Goal: Task Accomplishment & Management: Manage account settings

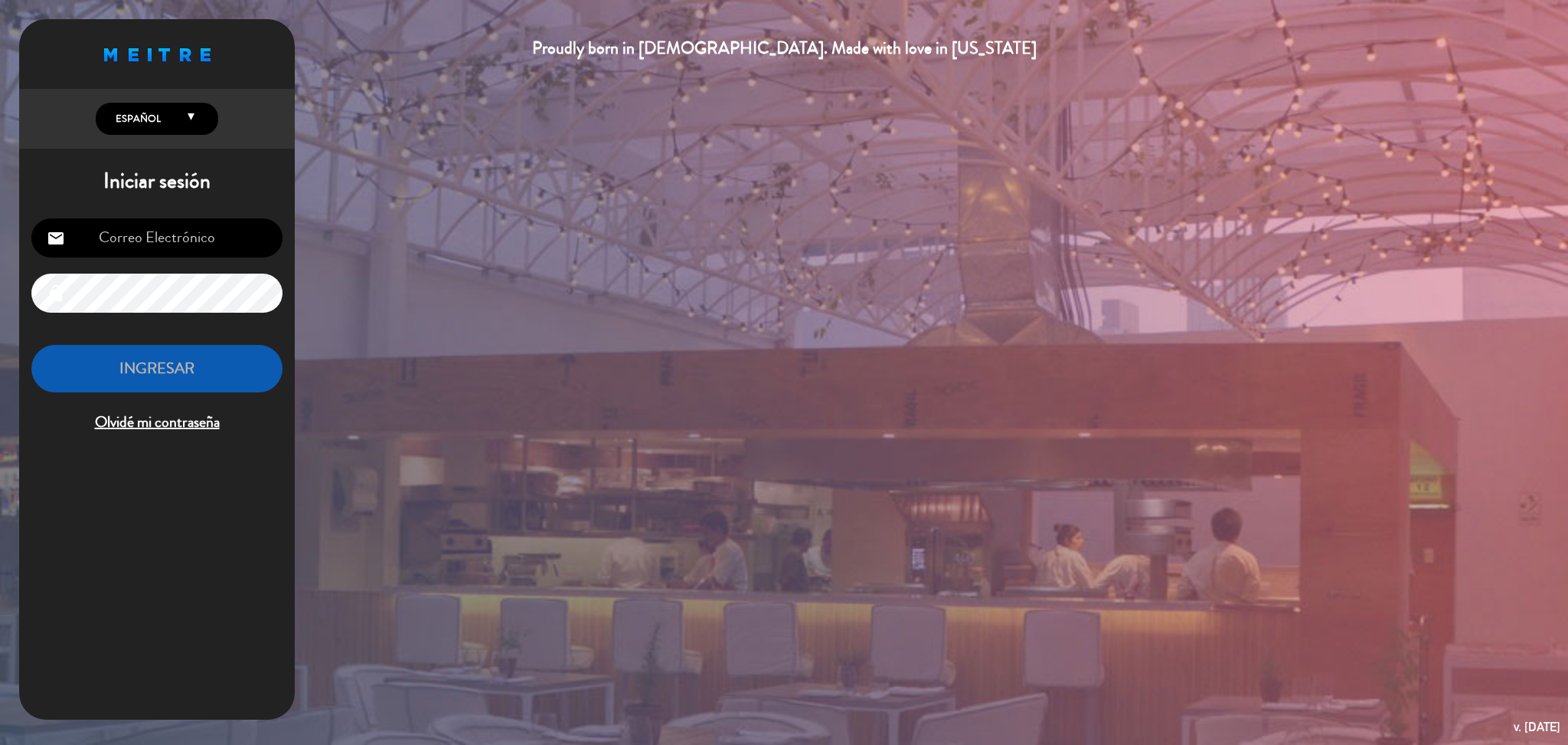
click at [205, 227] on input "email" at bounding box center [157, 238] width 252 height 39
type input "[DOMAIN_NAME][EMAIL_ADDRESS][DOMAIN_NAME]"
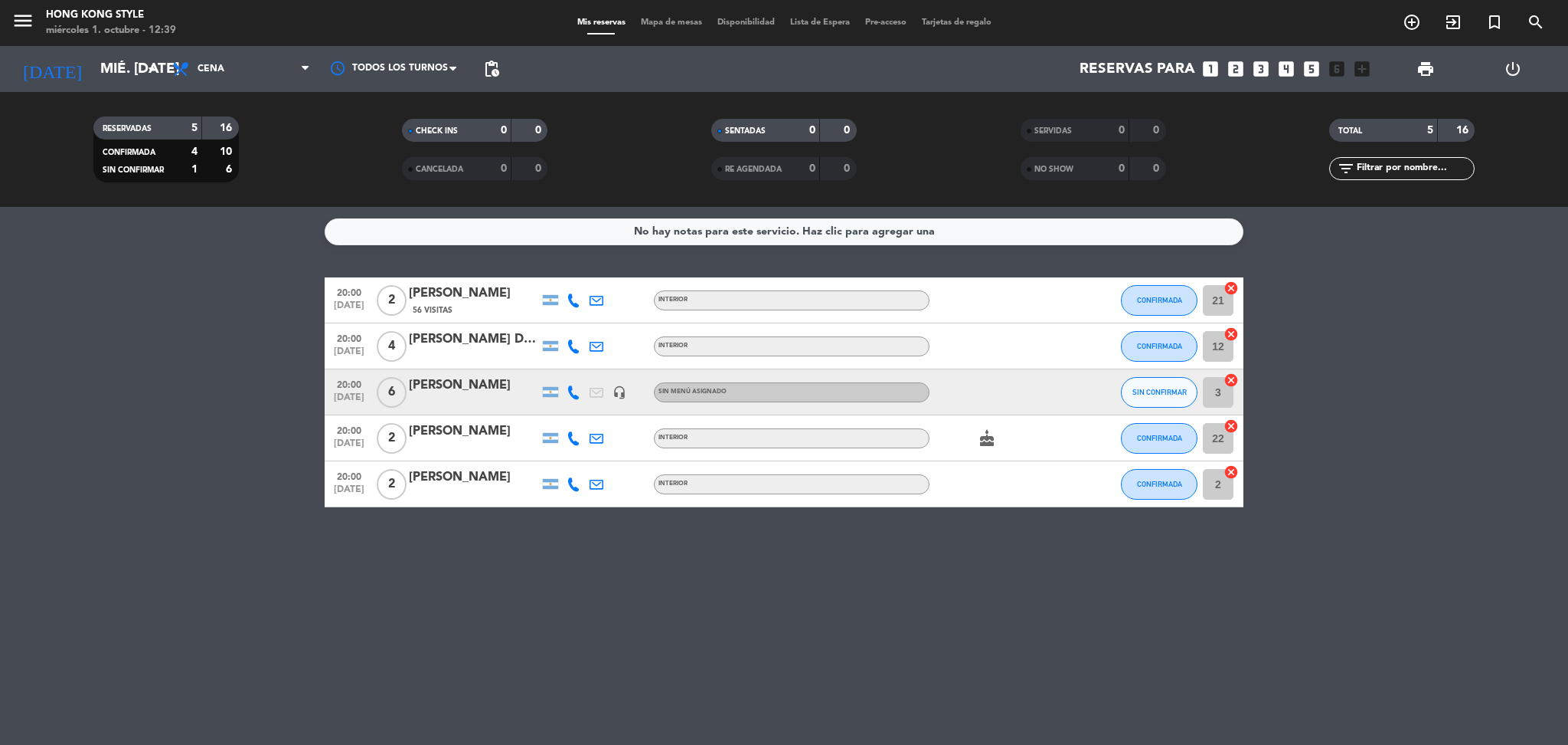
click at [647, 20] on span "Mapa de mesas" at bounding box center [671, 22] width 76 height 8
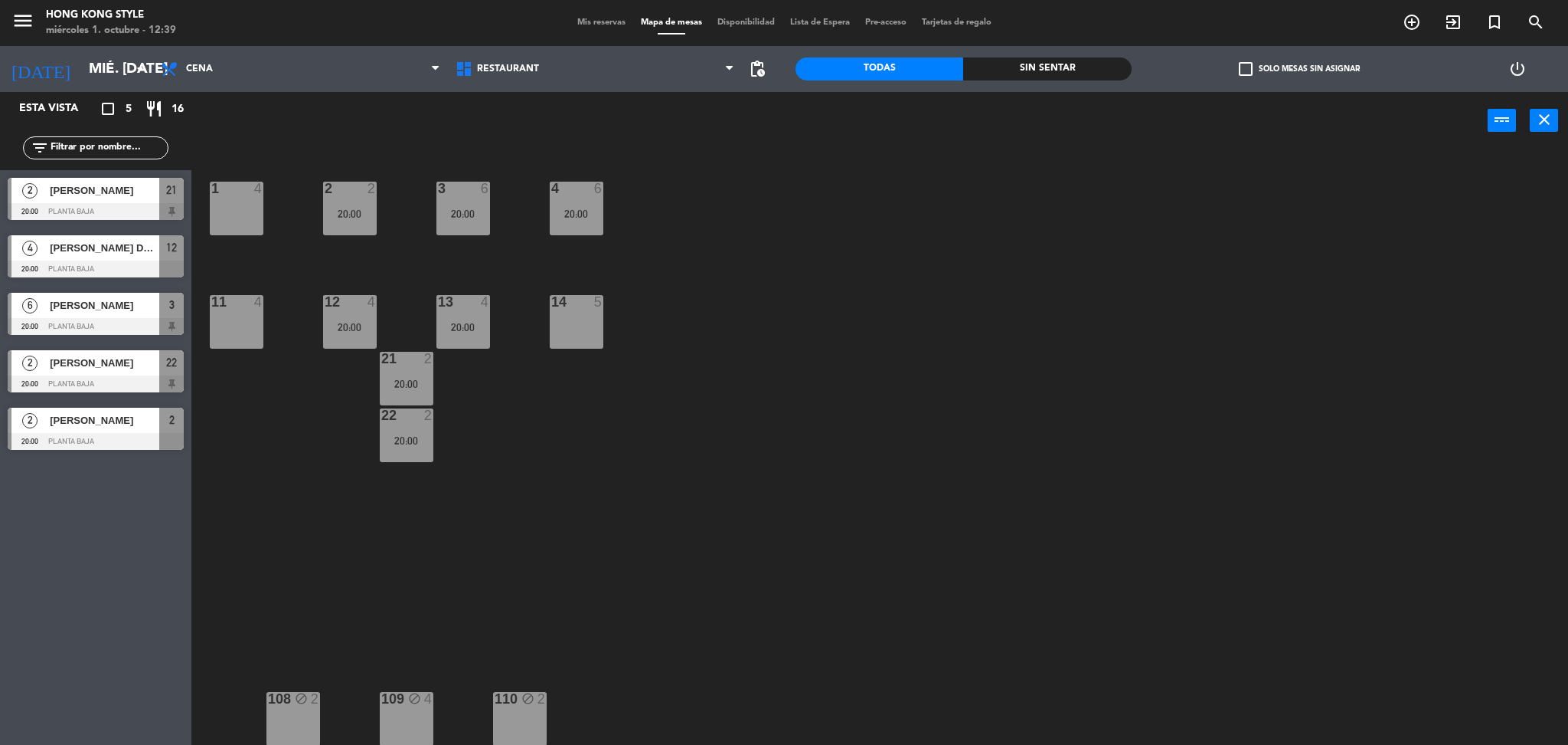
click at [597, 23] on span "Mis reservas" at bounding box center [602, 22] width 63 height 8
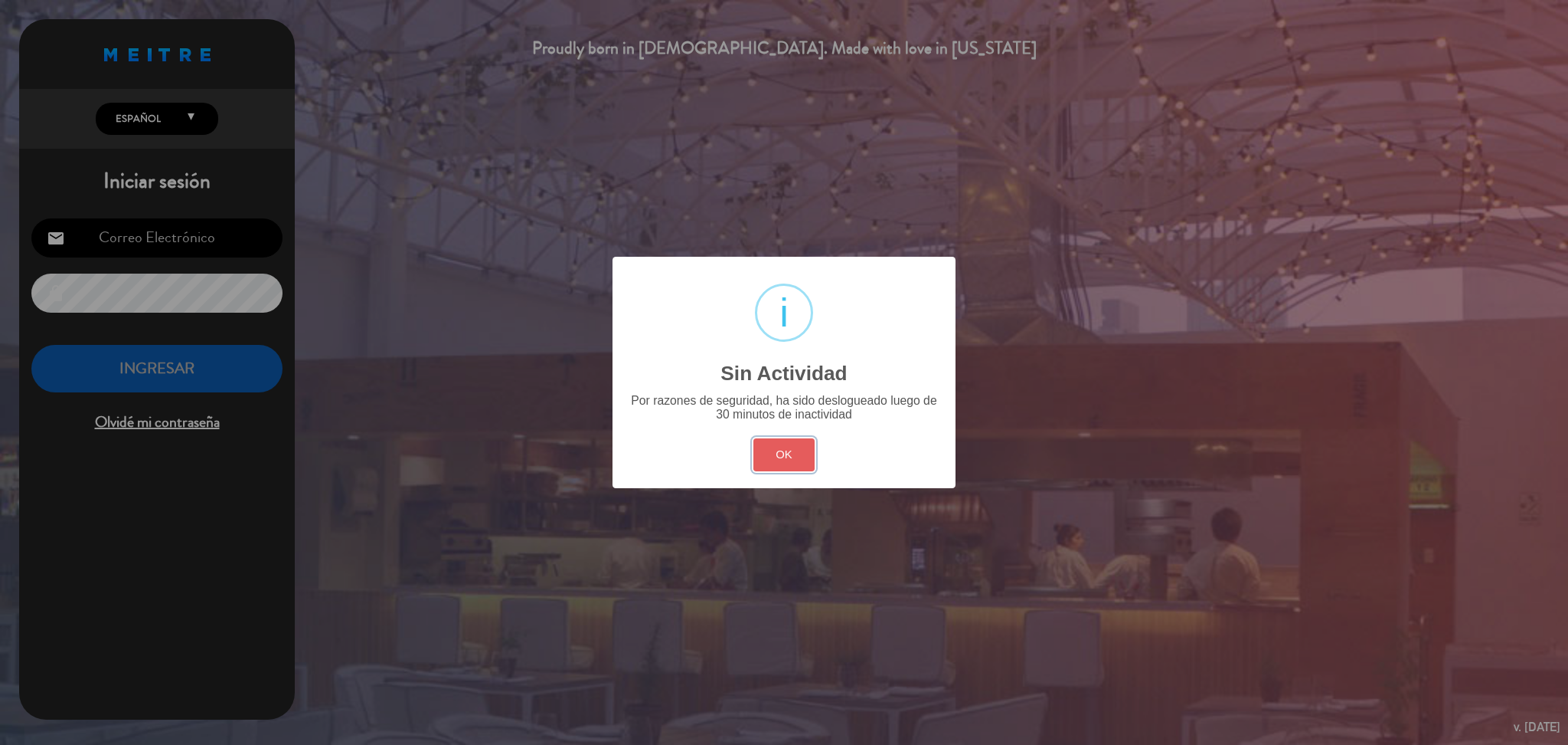
click at [778, 449] on button "OK" at bounding box center [784, 454] width 62 height 33
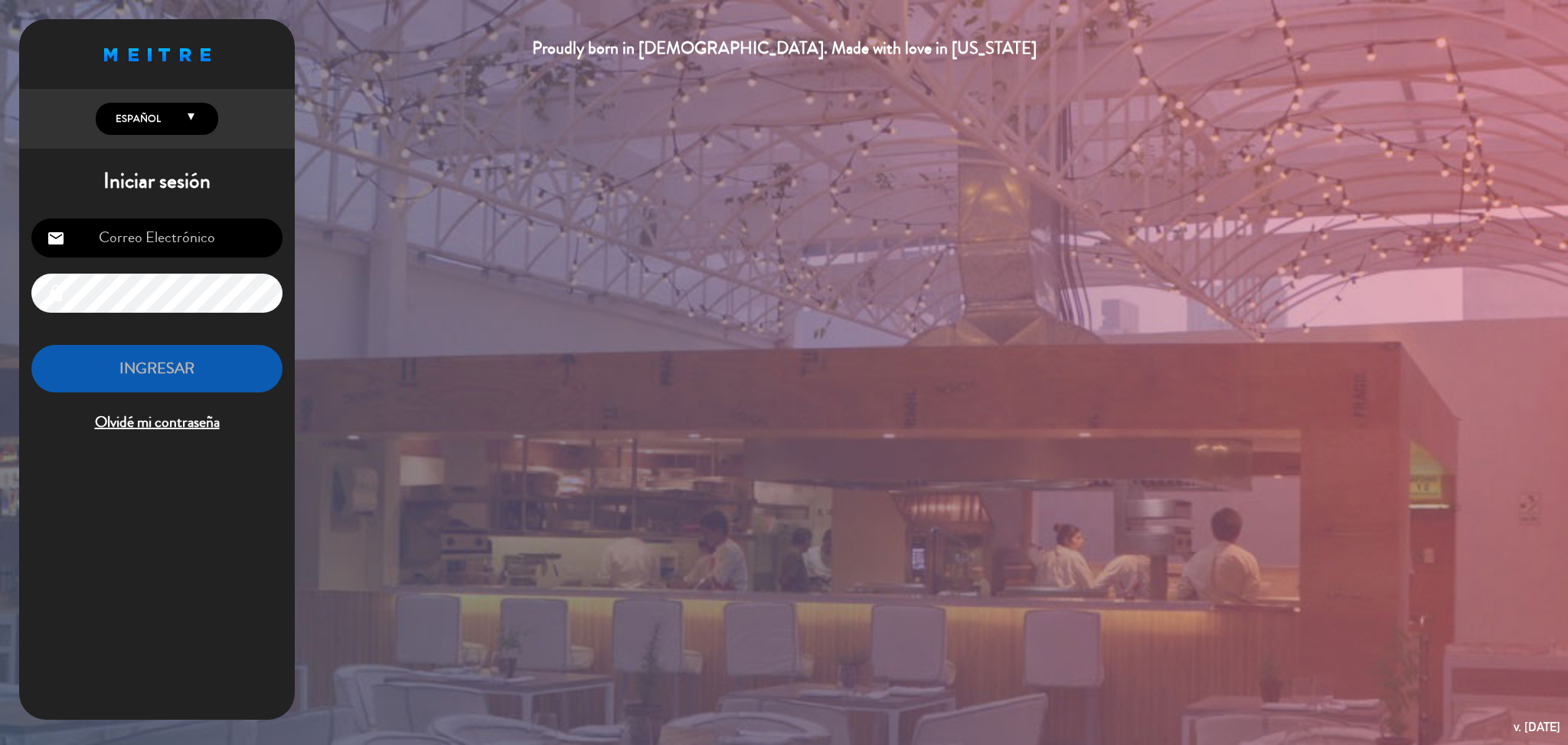
click at [260, 256] on input "email" at bounding box center [157, 238] width 252 height 39
type input "[DOMAIN_NAME][EMAIL_ADDRESS][DOMAIN_NAME]"
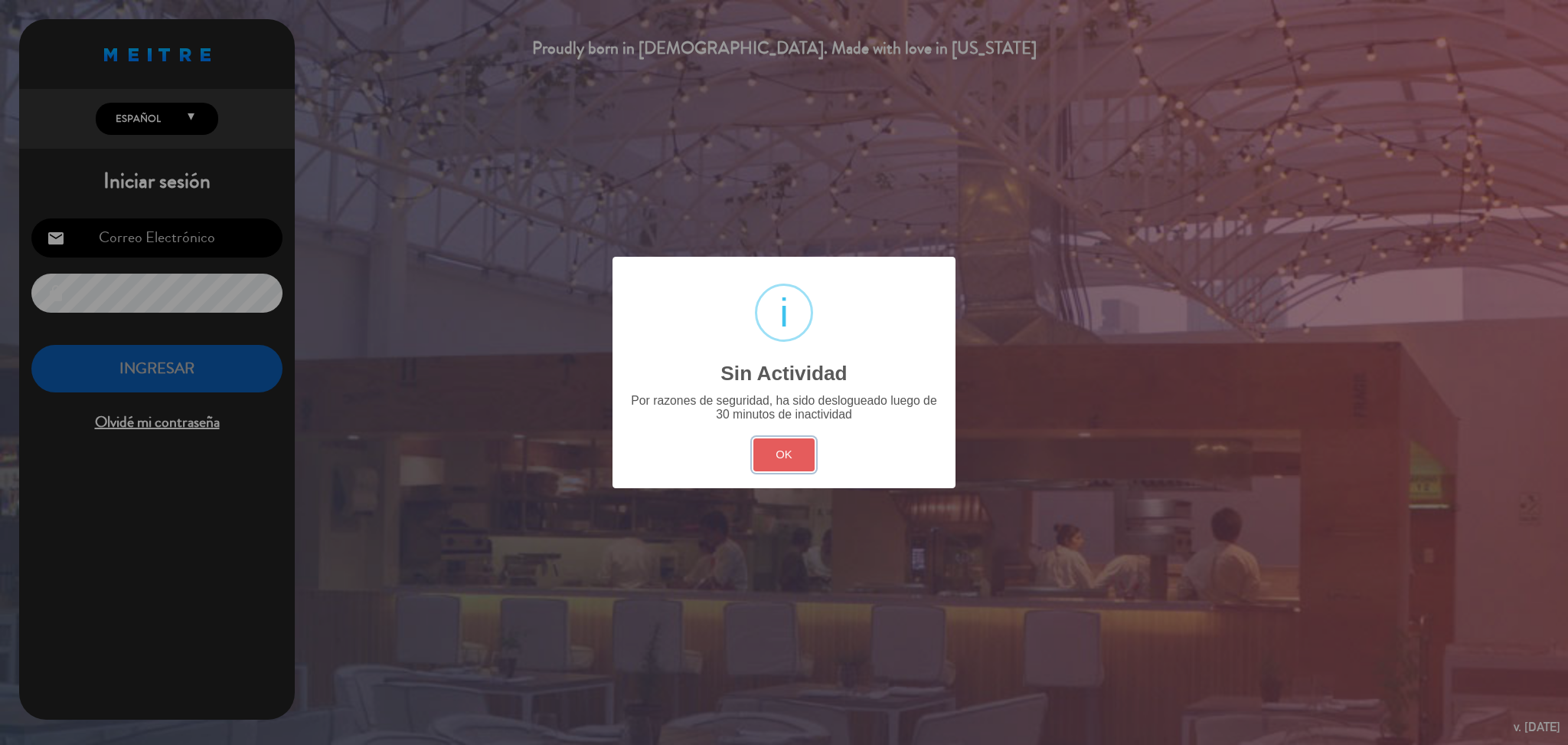
click at [804, 456] on button "OK" at bounding box center [784, 454] width 62 height 33
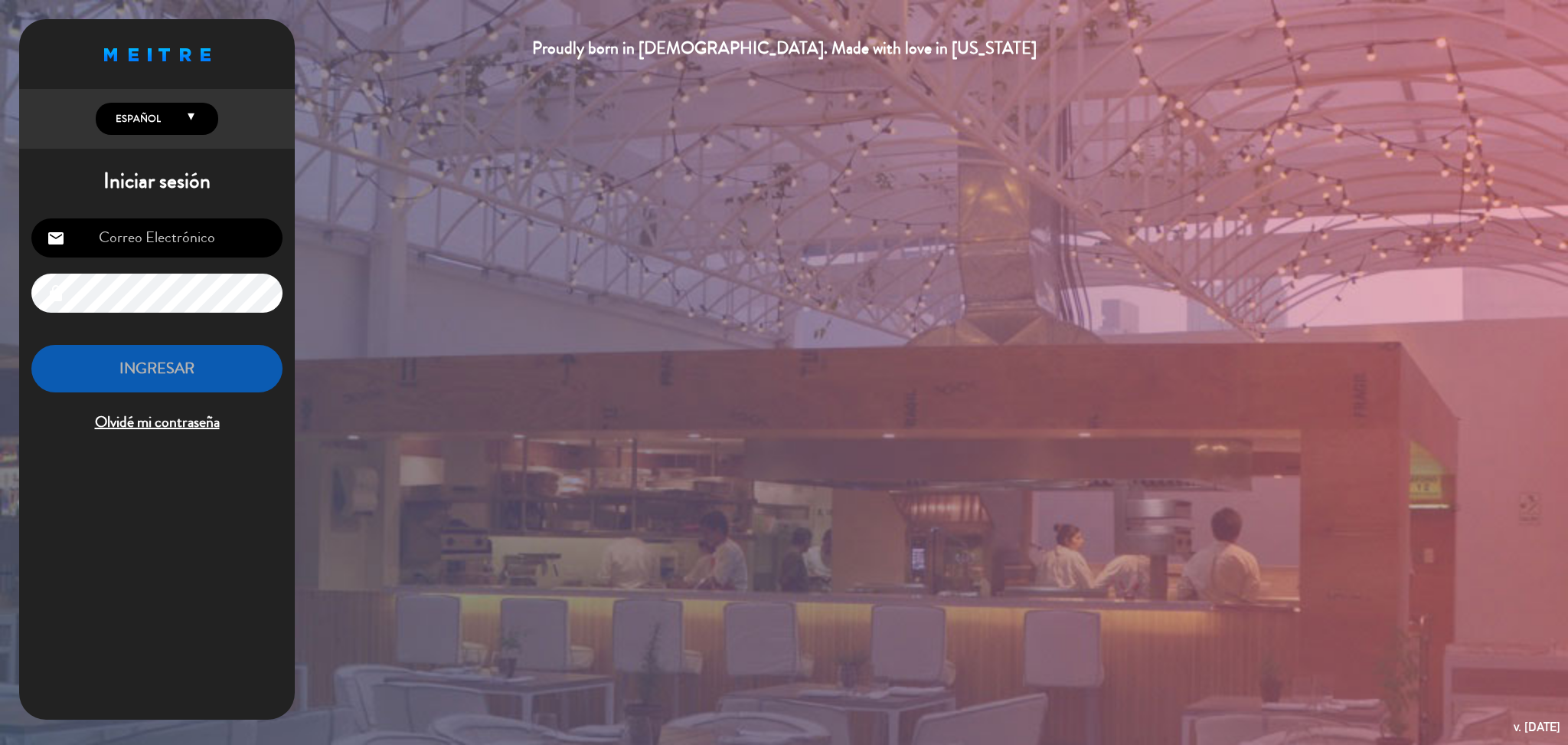
drag, startPoint x: 205, startPoint y: 223, endPoint x: 211, endPoint y: 232, distance: 10.8
click at [205, 223] on input "email" at bounding box center [157, 238] width 252 height 39
click at [238, 219] on input "email" at bounding box center [157, 238] width 252 height 39
type input "[DOMAIN_NAME][EMAIL_ADDRESS][DOMAIN_NAME]"
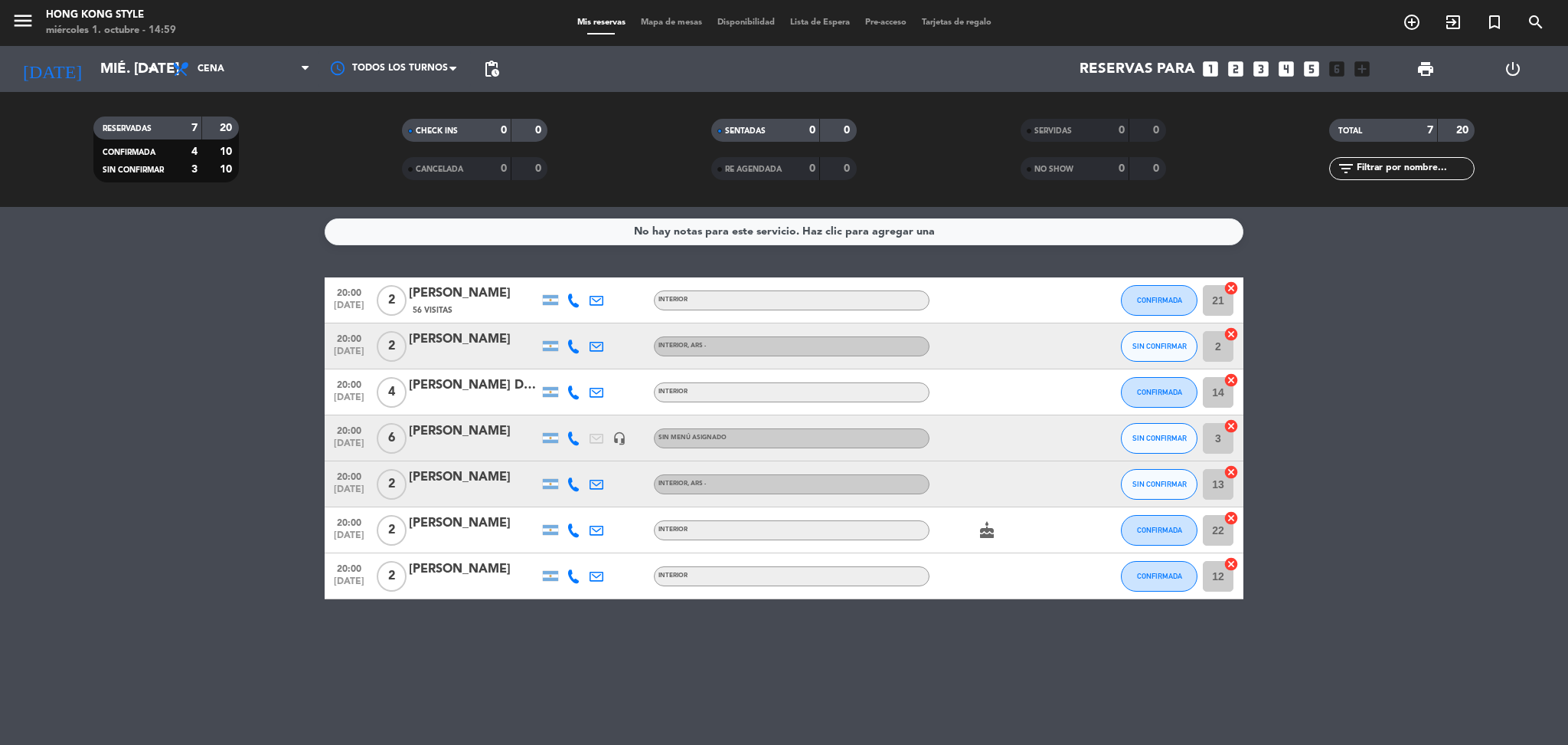
click at [147, 374] on bookings-row "20:00 [DATE] 2 [PERSON_NAME] 56 Visitas INTERIOR CONFIRMADA 21 cancel 20:00 [DA…" at bounding box center [784, 438] width 1568 height 321
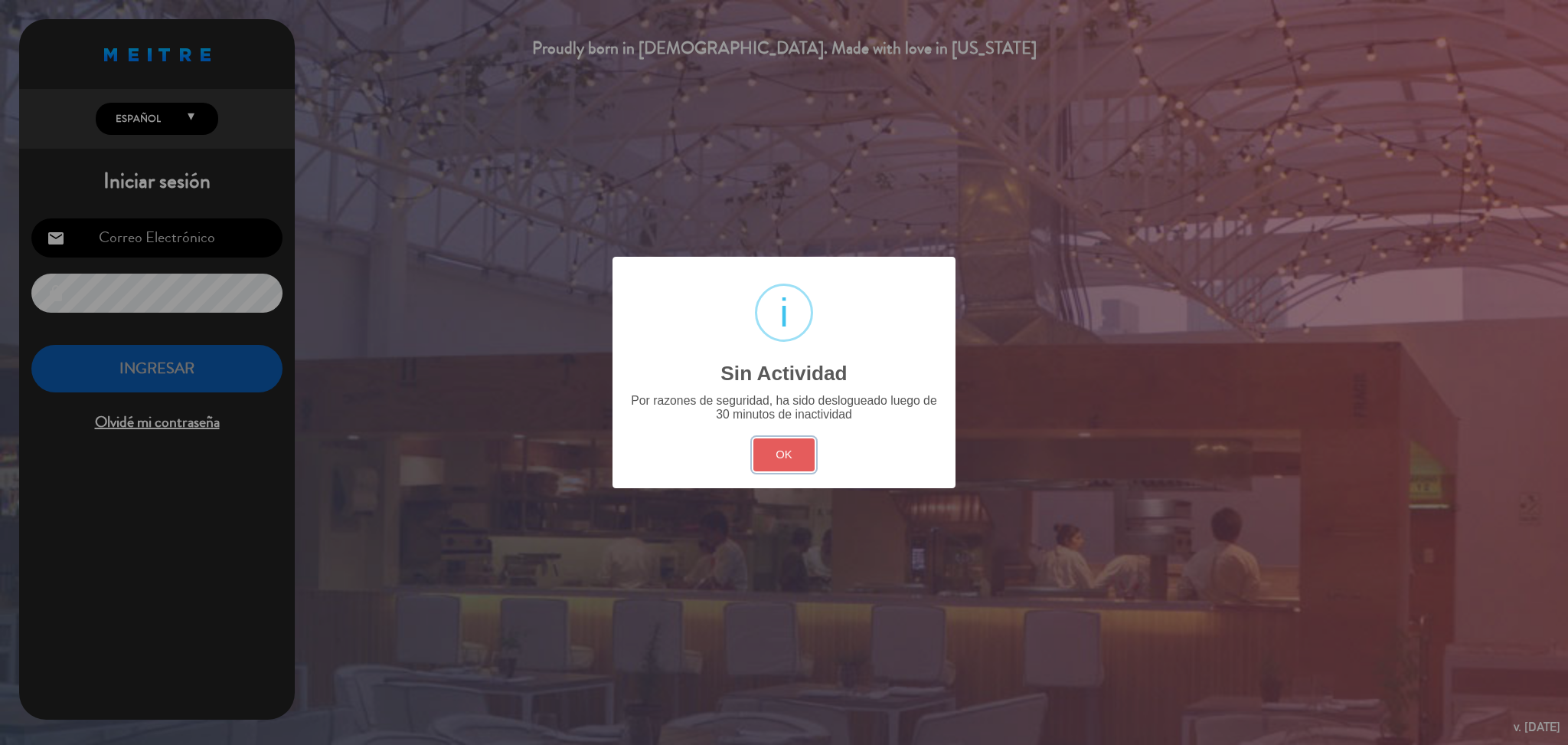
click at [784, 465] on button "OK" at bounding box center [784, 454] width 62 height 33
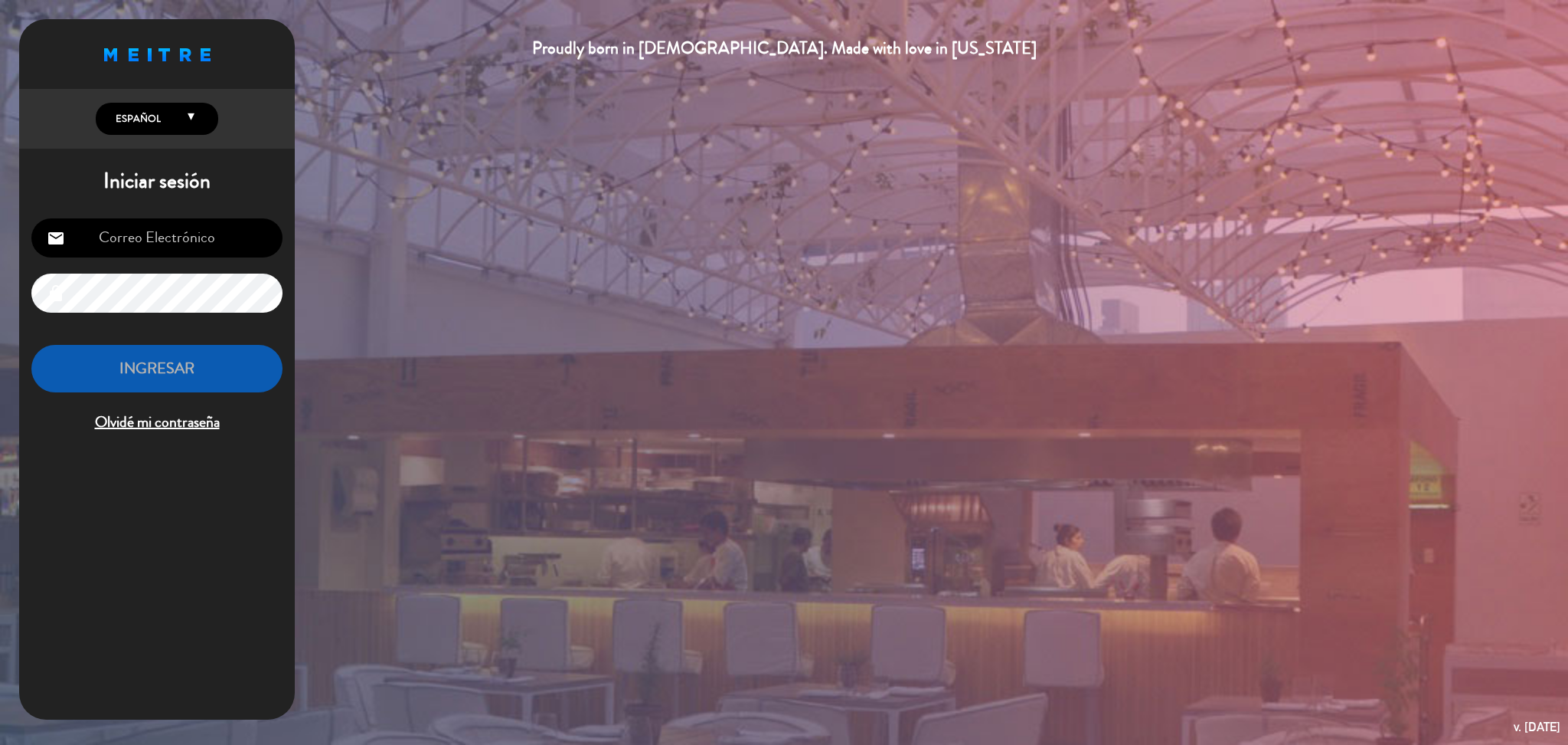
click at [212, 234] on input "email" at bounding box center [157, 238] width 252 height 39
type input "[DOMAIN_NAME][EMAIL_ADDRESS][DOMAIN_NAME]"
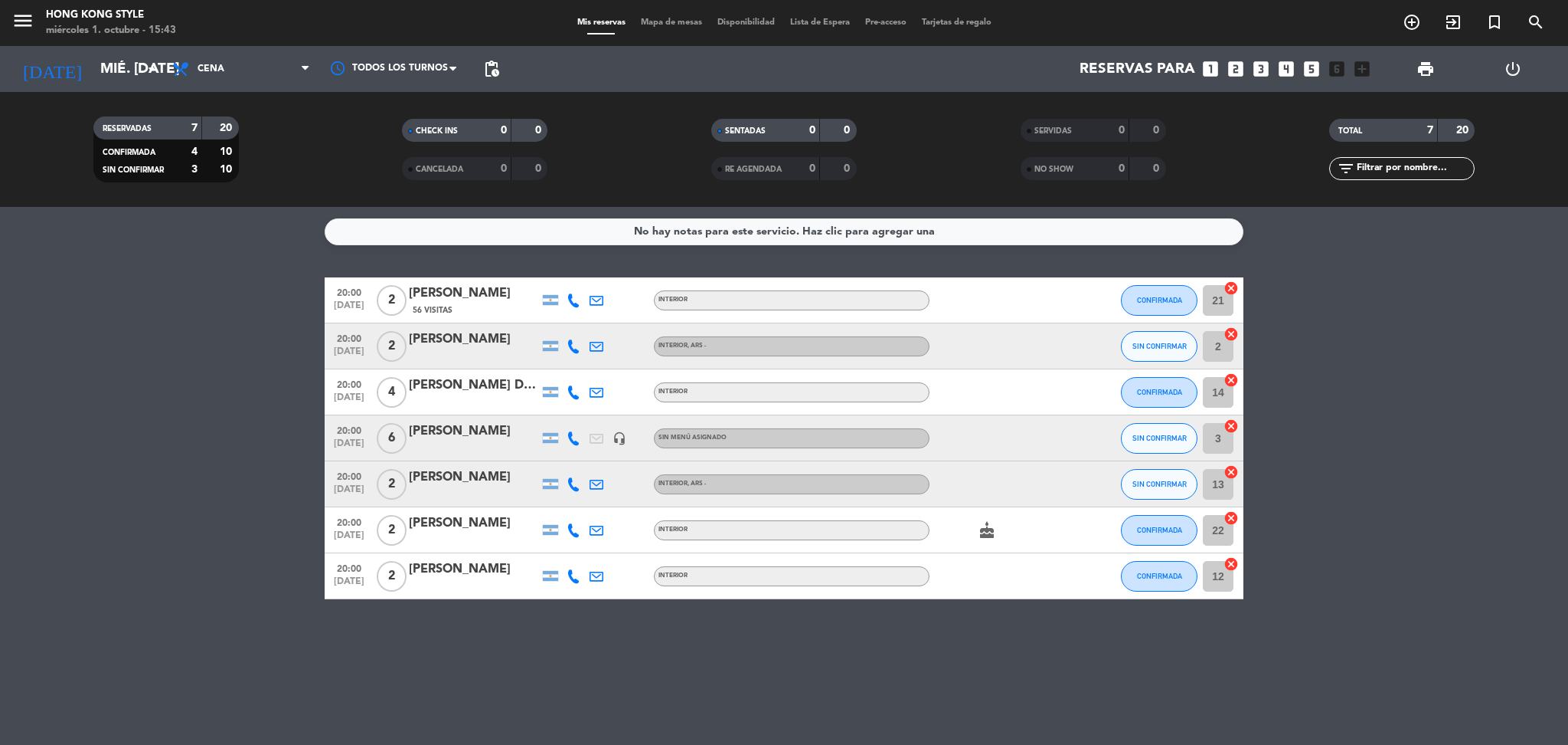
click at [579, 444] on icon at bounding box center [573, 438] width 14 height 14
click at [568, 406] on span "Copiar" at bounding box center [562, 412] width 32 height 16
